Goal: Task Accomplishment & Management: Use online tool/utility

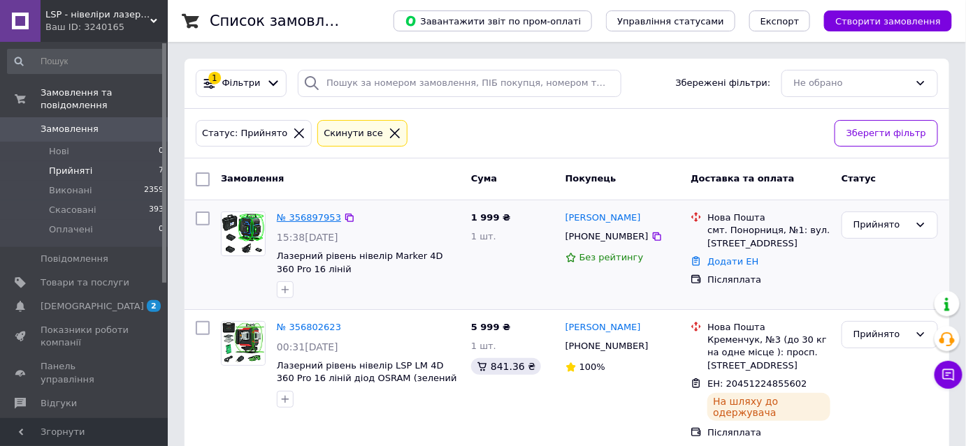
click at [291, 212] on link "№ 356897953" at bounding box center [309, 217] width 64 height 10
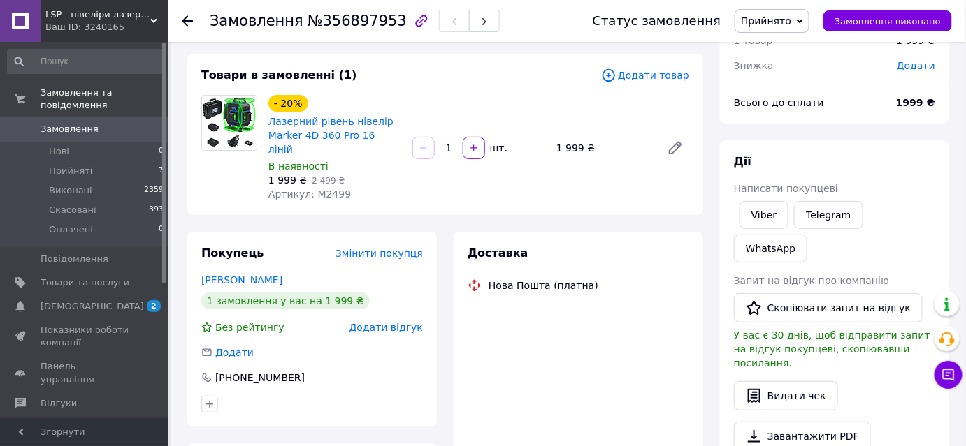
scroll to position [254, 0]
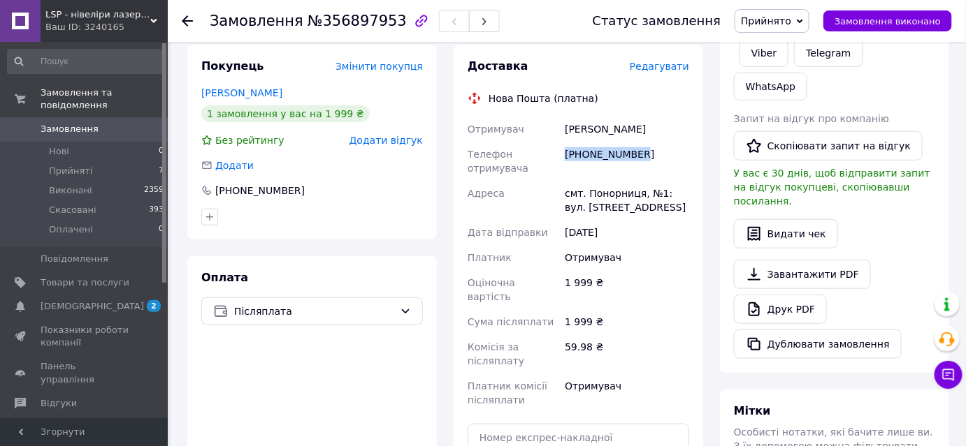
drag, startPoint x: 633, startPoint y: 141, endPoint x: 562, endPoint y: 133, distance: 71.0
click at [562, 142] on div "[PHONE_NUMBER]" at bounding box center [627, 161] width 130 height 39
copy div "[PHONE_NUMBER]"
drag, startPoint x: 593, startPoint y: 115, endPoint x: 565, endPoint y: 117, distance: 28.0
click at [565, 117] on div "[PERSON_NAME]" at bounding box center [627, 129] width 130 height 25
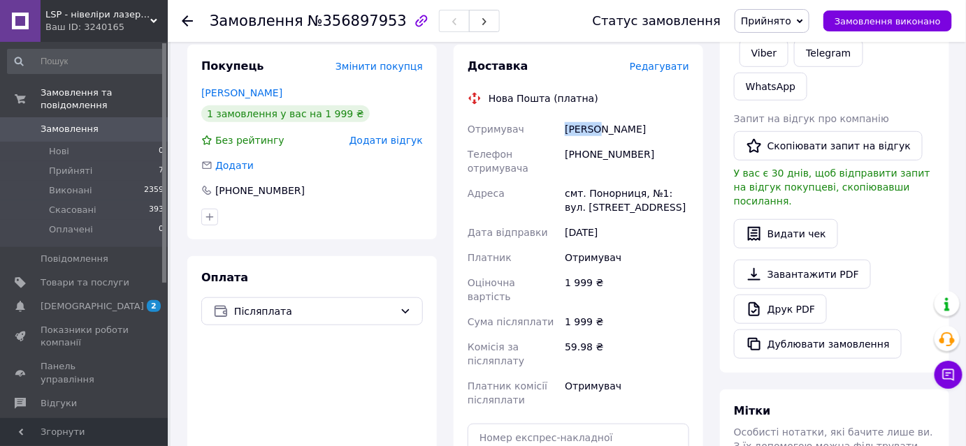
copy div "[PERSON_NAME]"
drag, startPoint x: 632, startPoint y: 109, endPoint x: 596, endPoint y: 117, distance: 36.6
click at [596, 117] on div "[PERSON_NAME]" at bounding box center [627, 129] width 130 height 25
copy div "[PERSON_NAME]"
drag, startPoint x: 586, startPoint y: 180, endPoint x: 637, endPoint y: 175, distance: 51.3
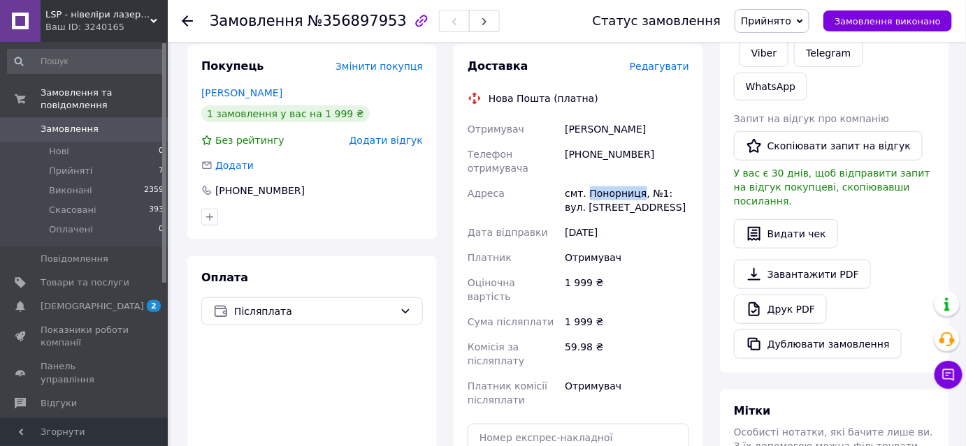
click at [637, 181] on div "смт. Понорниця, №1: вул. [STREET_ADDRESS]" at bounding box center [627, 200] width 130 height 39
copy div "Понорниця"
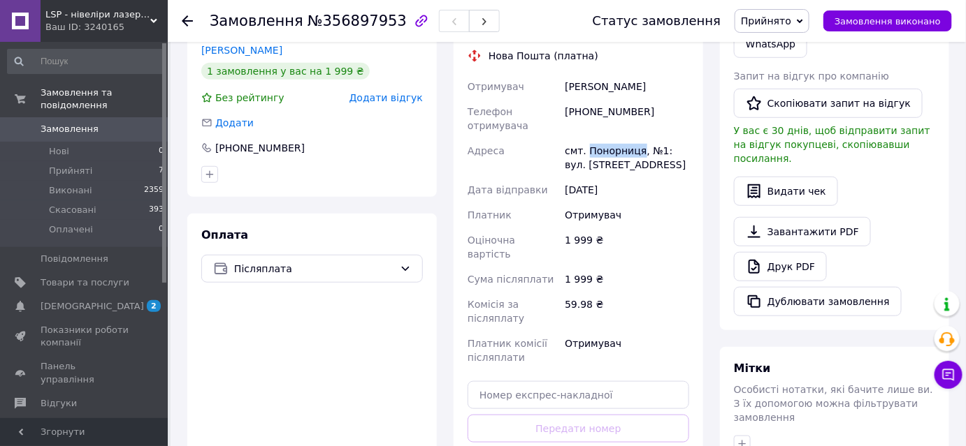
scroll to position [317, 0]
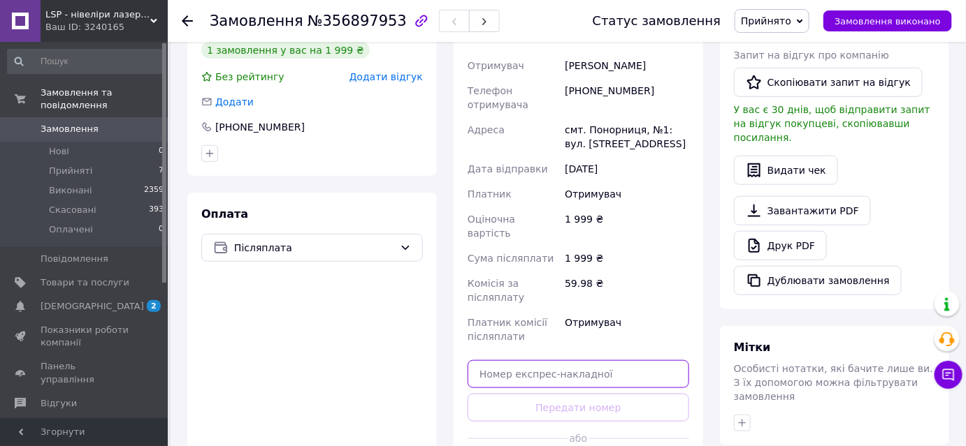
paste input "20451225240520"
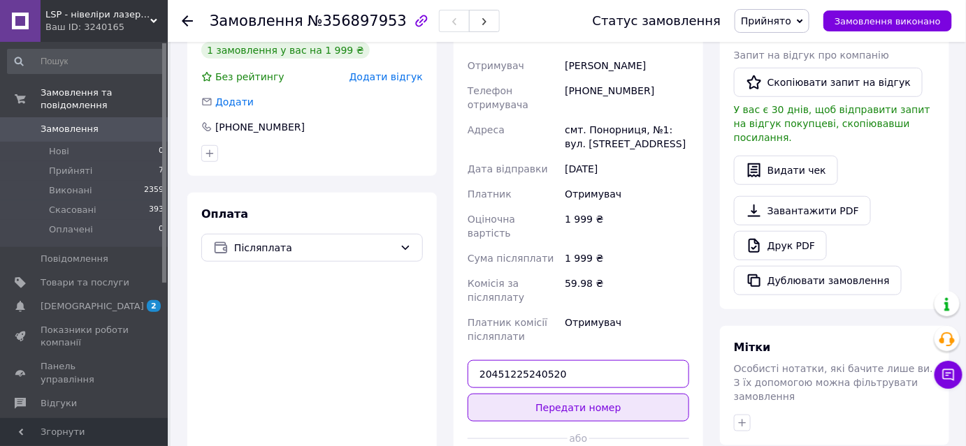
type input "20451225240520"
click at [582, 394] on button "Передати номер" at bounding box center [577, 408] width 221 height 28
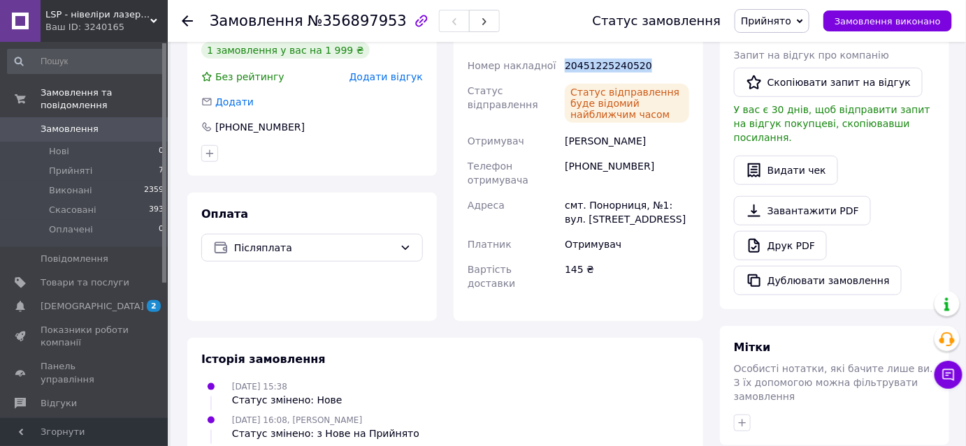
drag, startPoint x: 564, startPoint y: 55, endPoint x: 639, endPoint y: 62, distance: 75.8
click at [639, 62] on div "20451225240520" at bounding box center [627, 65] width 130 height 25
copy div "20451225240520"
